Goal: Find contact information: Find contact information

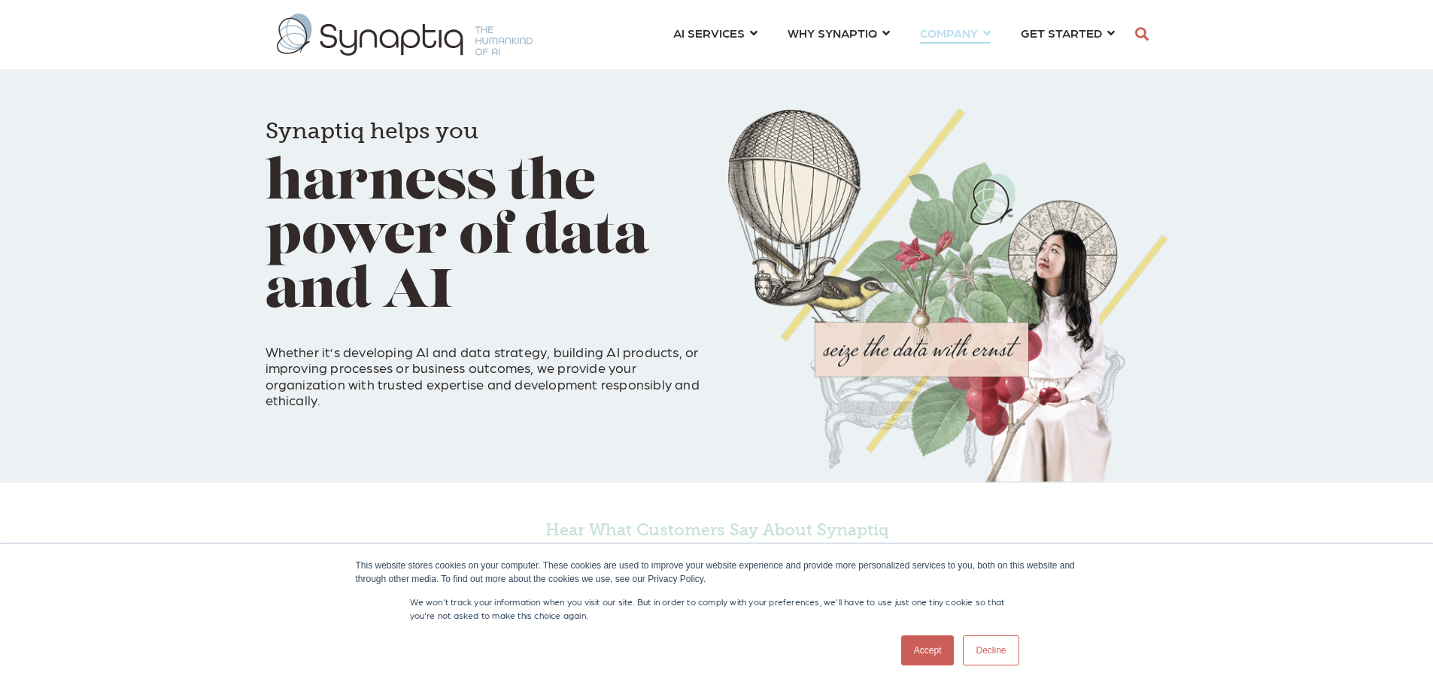
click at [985, 32] on link "COMPANY ⇲ Learn About Us Events Why We Exist How We Work How We Think Careers ⇲…" at bounding box center [955, 33] width 71 height 28
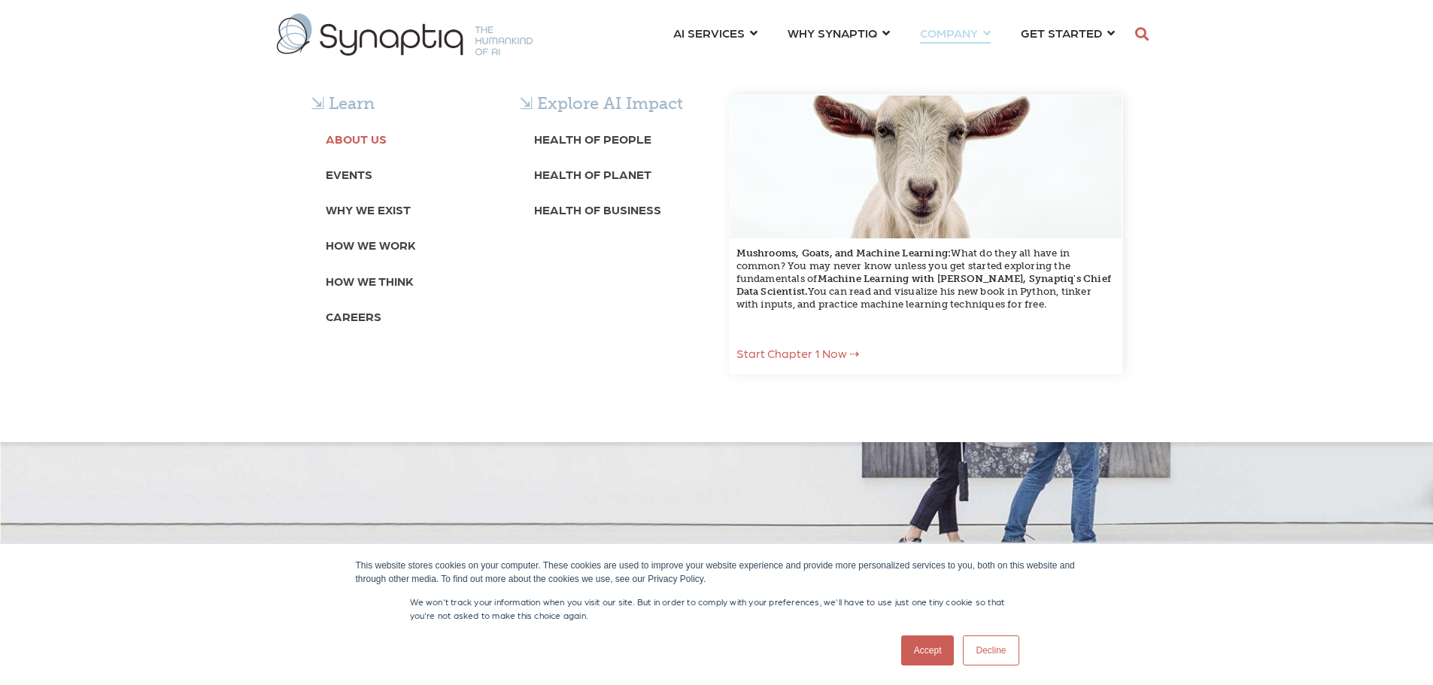
click at [344, 135] on b "About Us" at bounding box center [356, 139] width 61 height 14
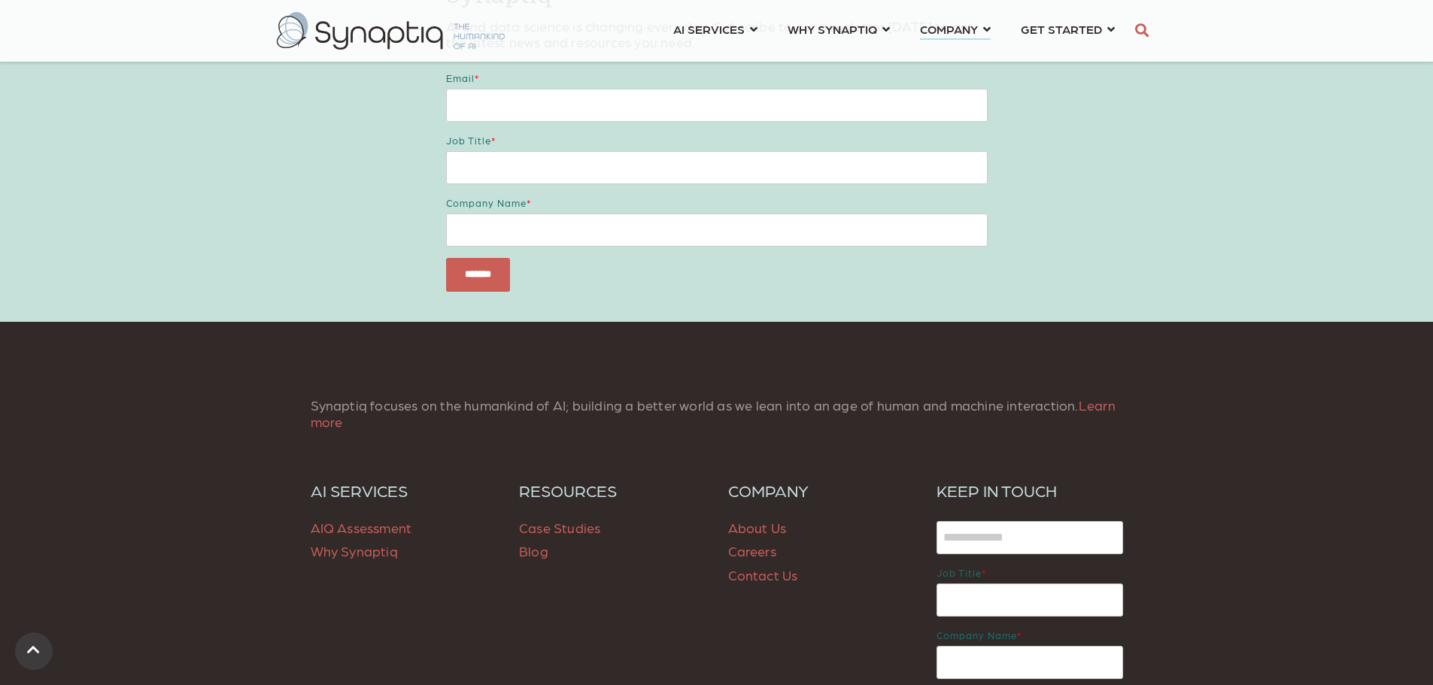
scroll to position [6119, 0]
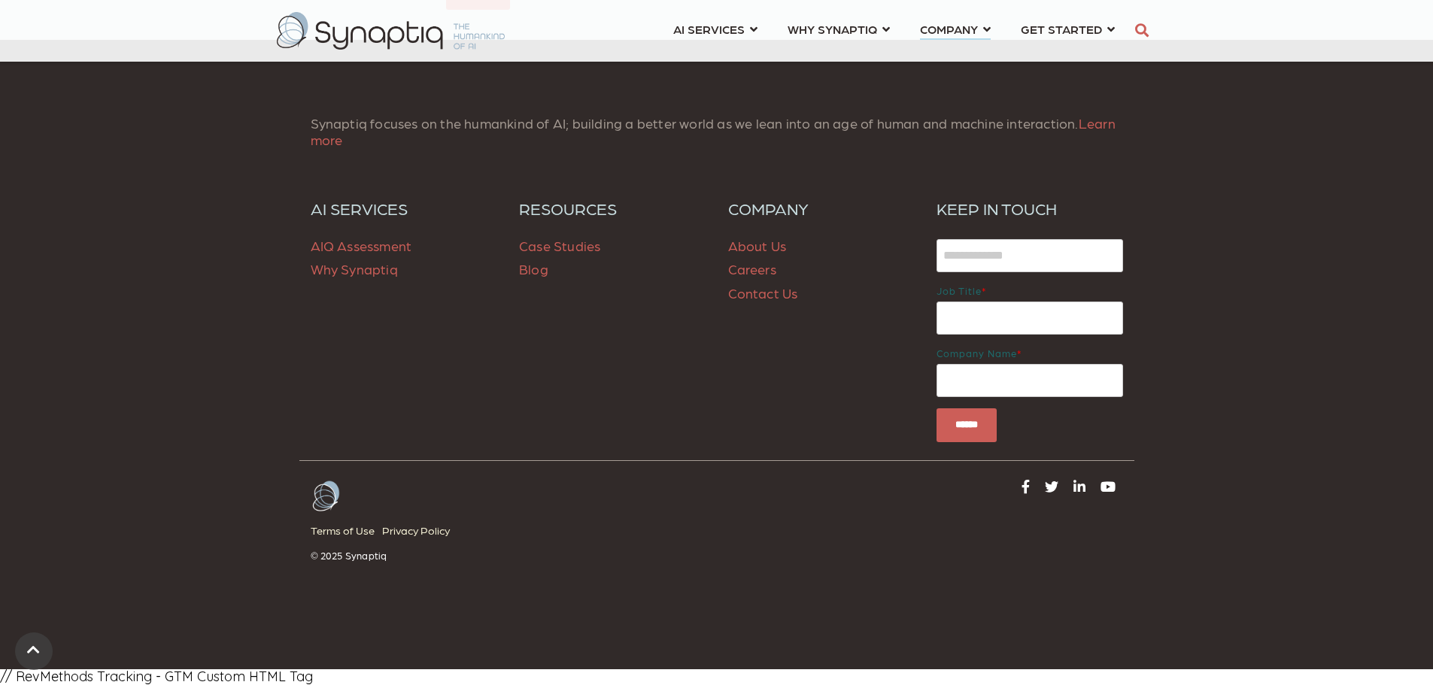
click at [745, 296] on link "Contact Us" at bounding box center [763, 293] width 70 height 16
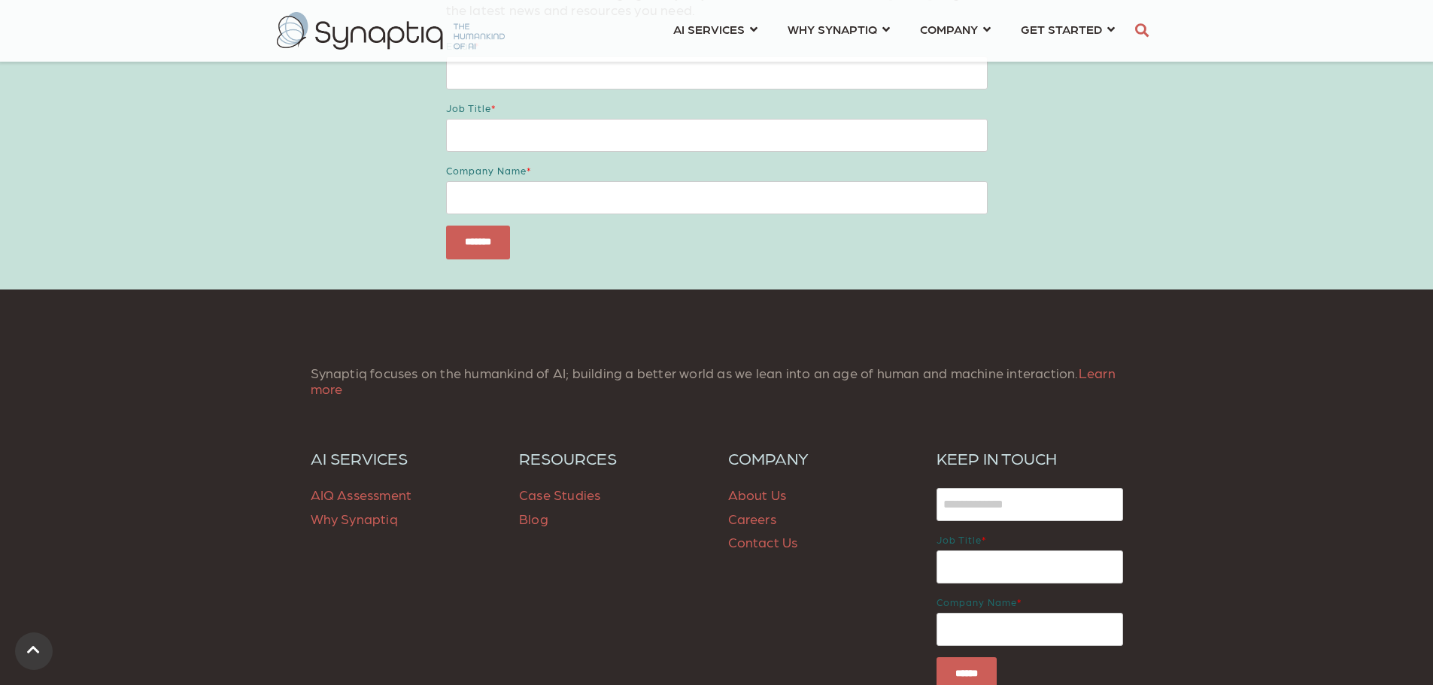
scroll to position [1103, 0]
